Goal: Information Seeking & Learning: Learn about a topic

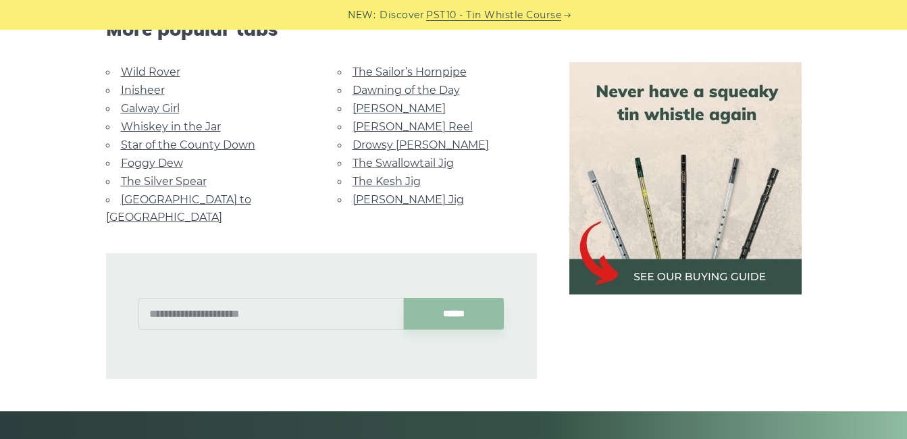
click at [185, 141] on link "Star of the County Down" at bounding box center [188, 144] width 134 height 13
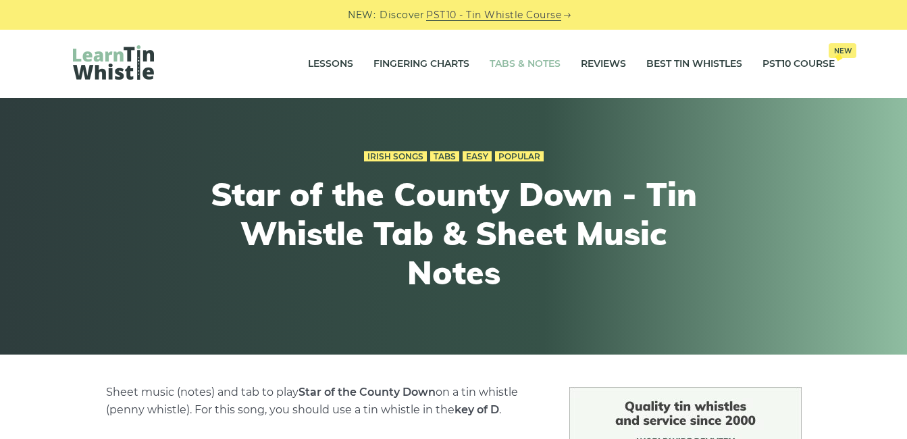
click at [553, 59] on link "Tabs & Notes" at bounding box center [525, 64] width 71 height 34
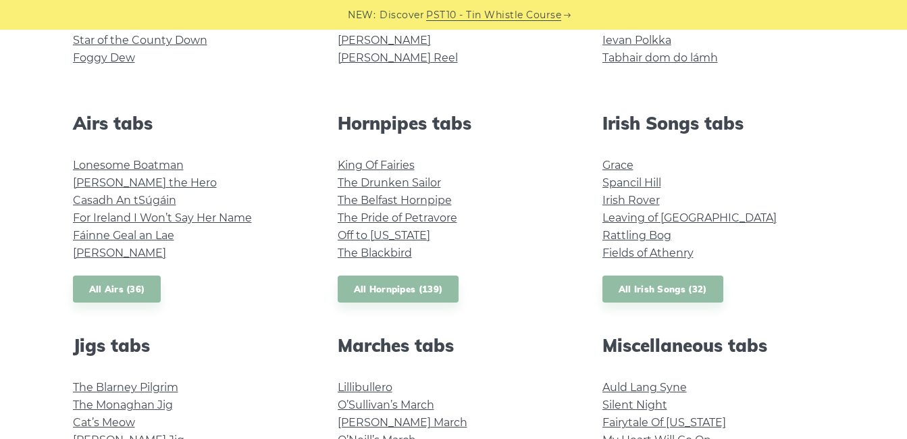
scroll to position [473, 0]
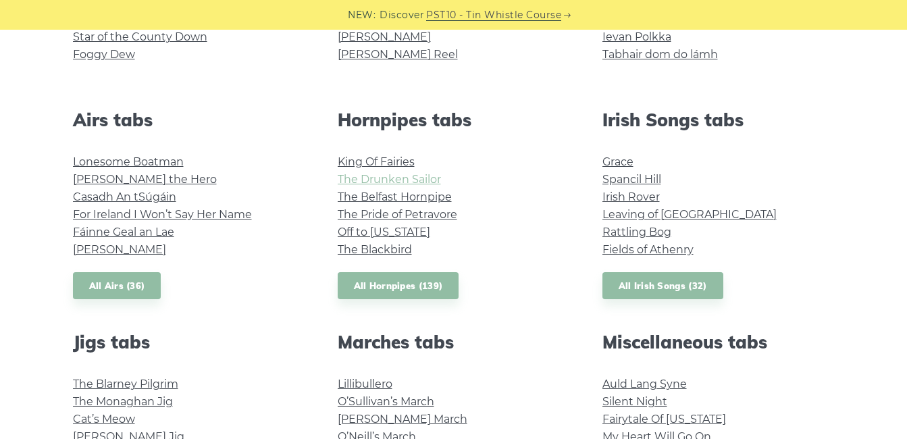
click at [436, 178] on link "The Drunken Sailor" at bounding box center [389, 179] width 103 height 13
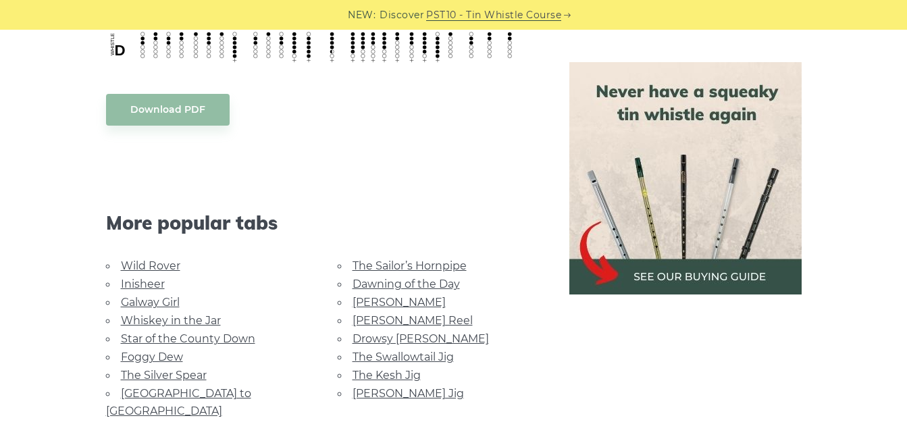
scroll to position [2297, 0]
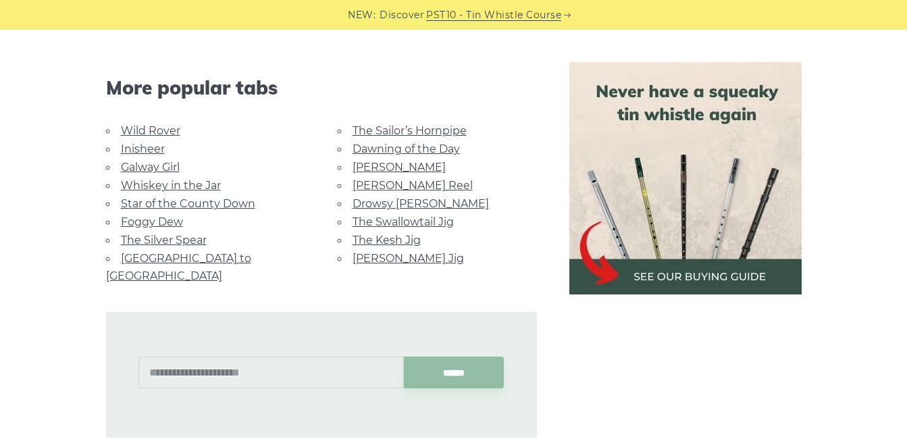
click at [204, 184] on link "Whiskey in the Jar" at bounding box center [171, 185] width 100 height 13
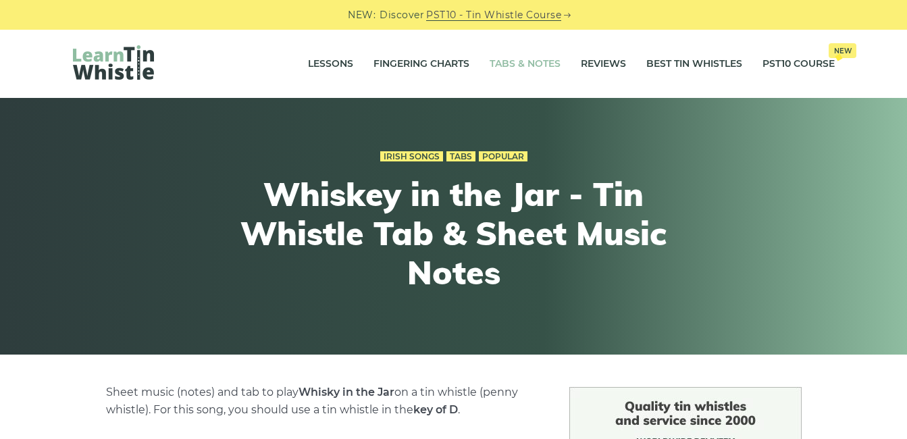
click at [526, 70] on link "Tabs & Notes" at bounding box center [525, 64] width 71 height 34
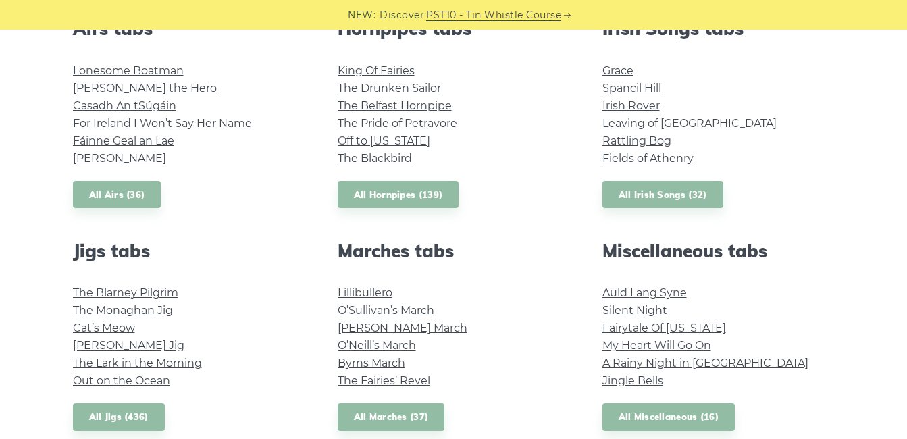
scroll to position [608, 0]
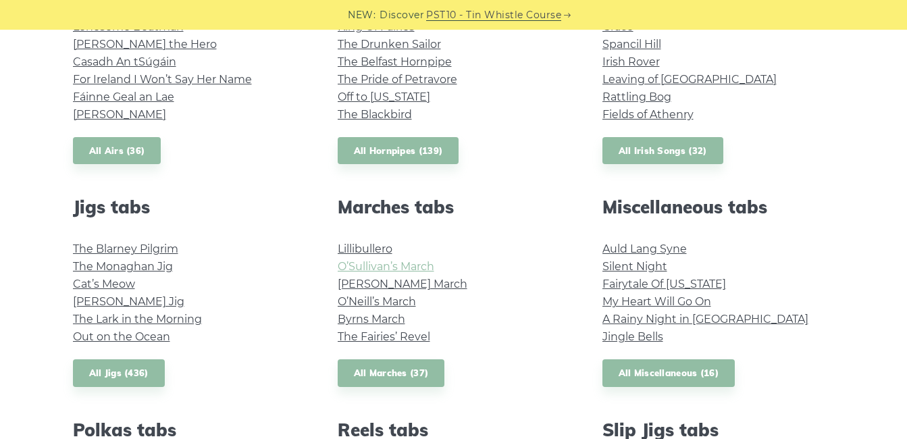
click at [407, 270] on link "O’Sullivan’s March" at bounding box center [386, 266] width 97 height 13
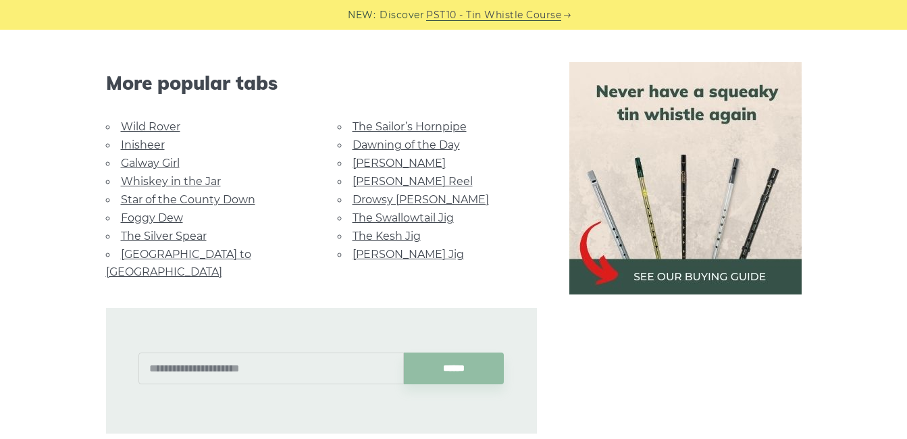
scroll to position [878, 0]
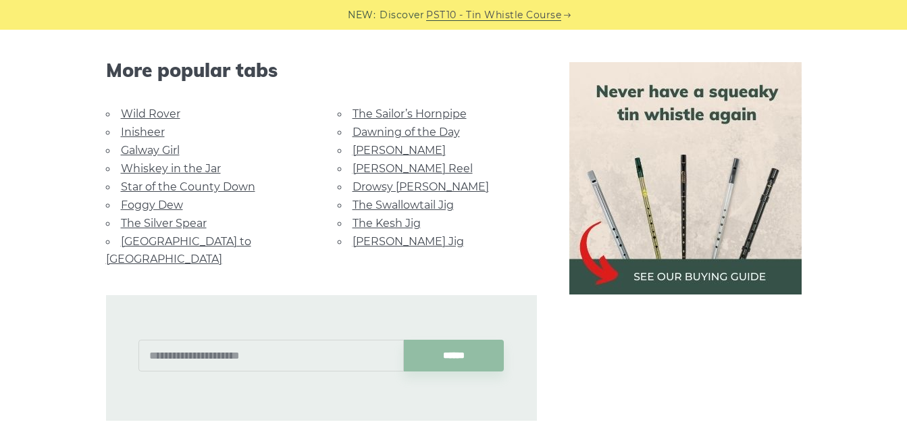
click at [409, 168] on link "[PERSON_NAME] Reel" at bounding box center [413, 168] width 120 height 13
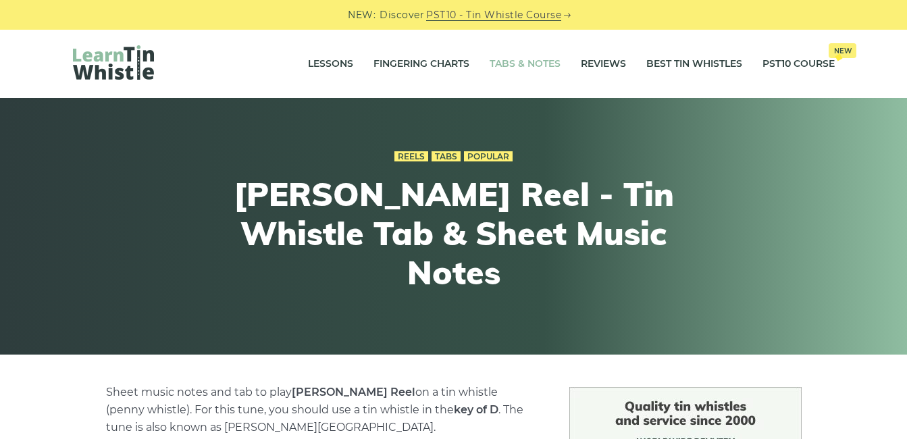
click at [546, 71] on link "Tabs & Notes" at bounding box center [525, 64] width 71 height 34
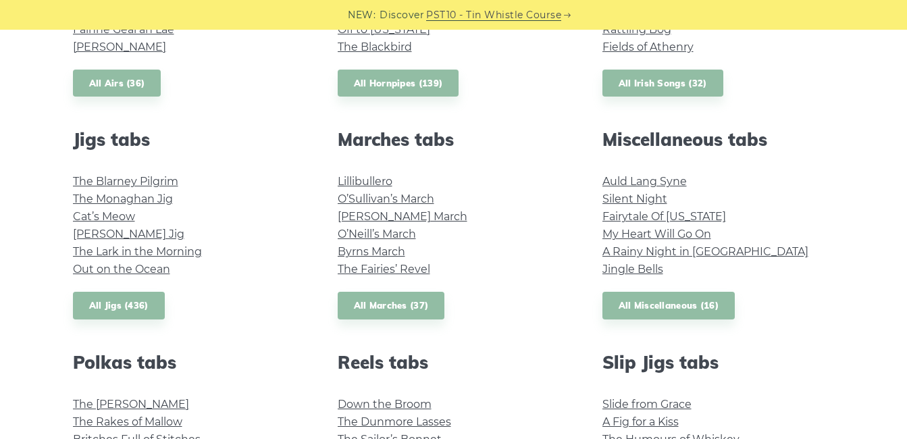
scroll to position [878, 0]
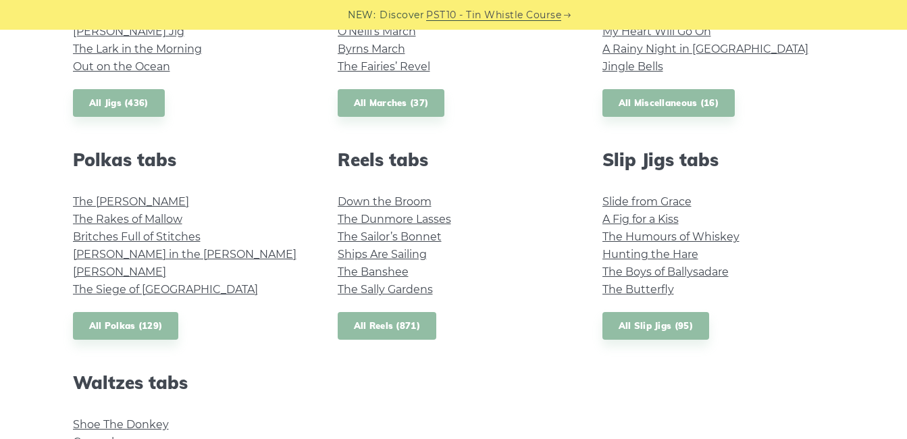
click at [364, 330] on link "All Reels (871)" at bounding box center [387, 326] width 99 height 28
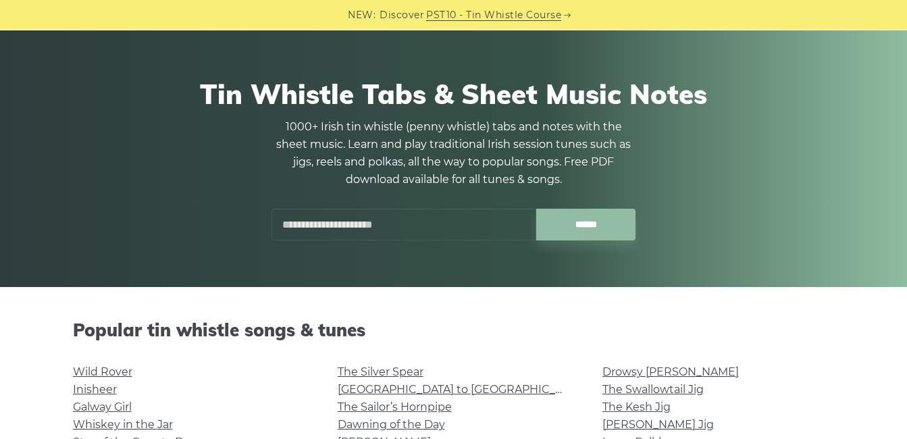
scroll to position [0, 0]
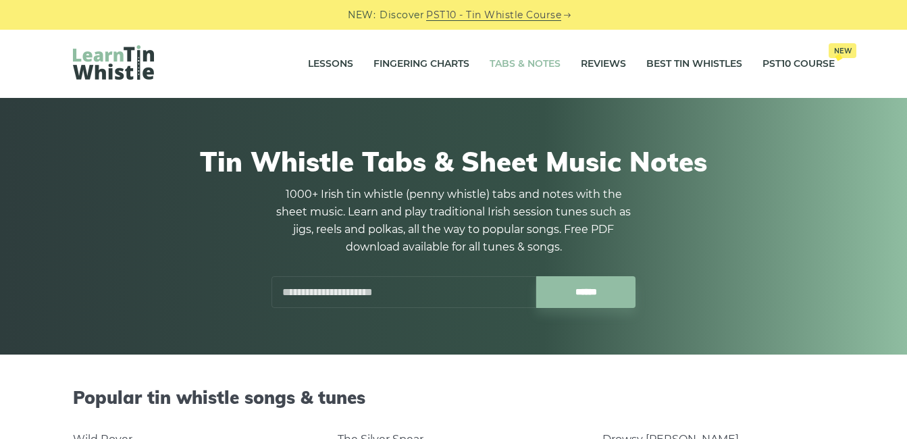
click at [440, 302] on input "text" at bounding box center [404, 292] width 265 height 32
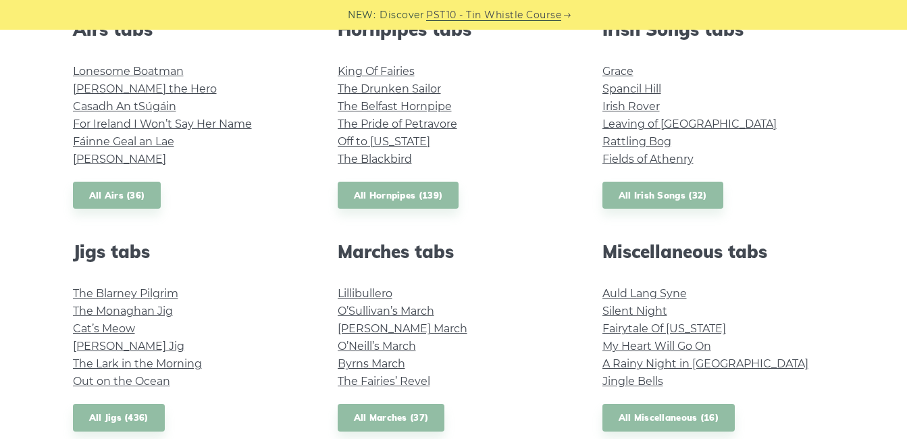
scroll to position [540, 0]
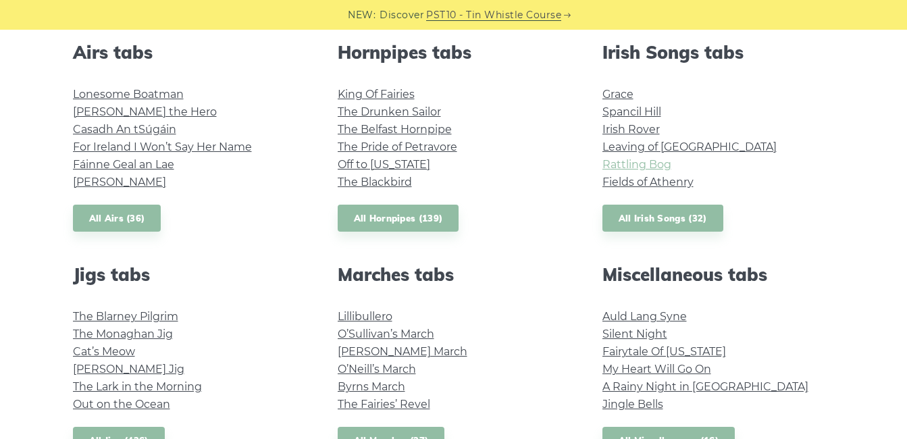
click at [627, 162] on link "Rattling Bog" at bounding box center [637, 164] width 69 height 13
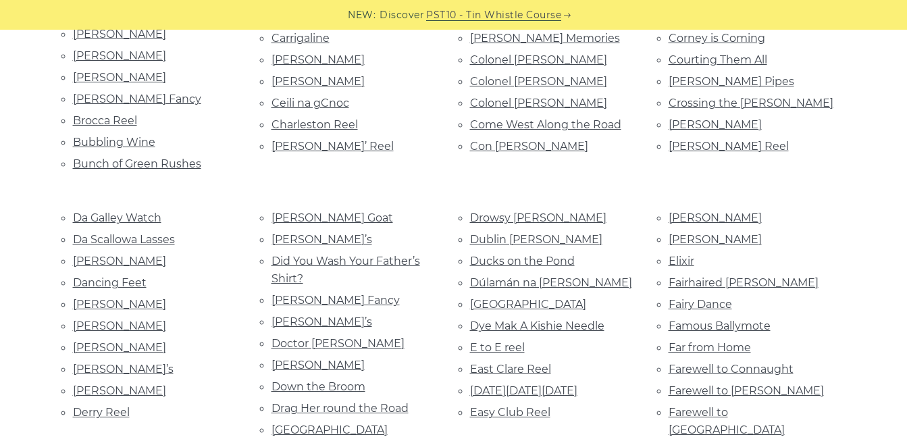
scroll to position [675, 0]
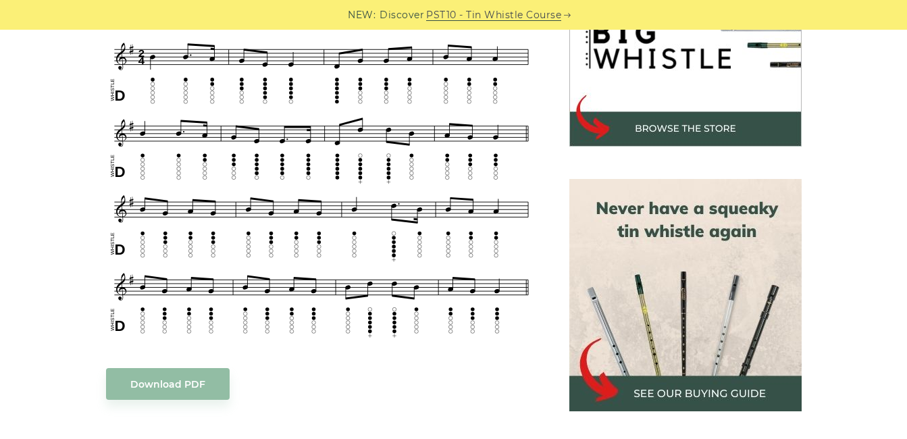
scroll to position [405, 0]
